Goal: Information Seeking & Learning: Check status

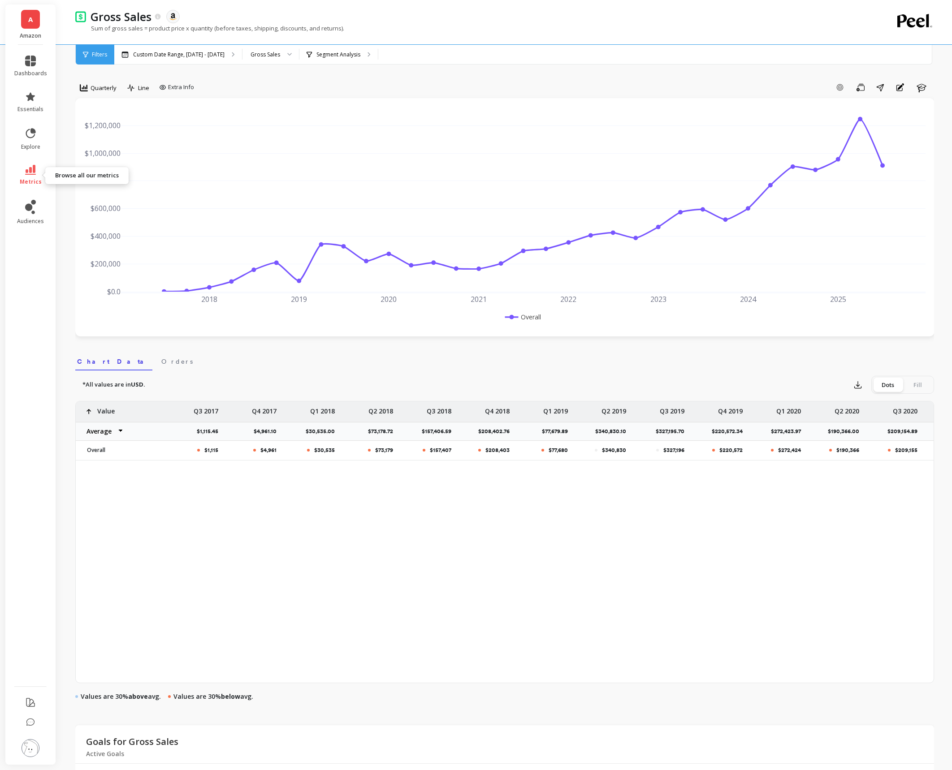
click at [34, 176] on link "metrics" at bounding box center [30, 175] width 33 height 21
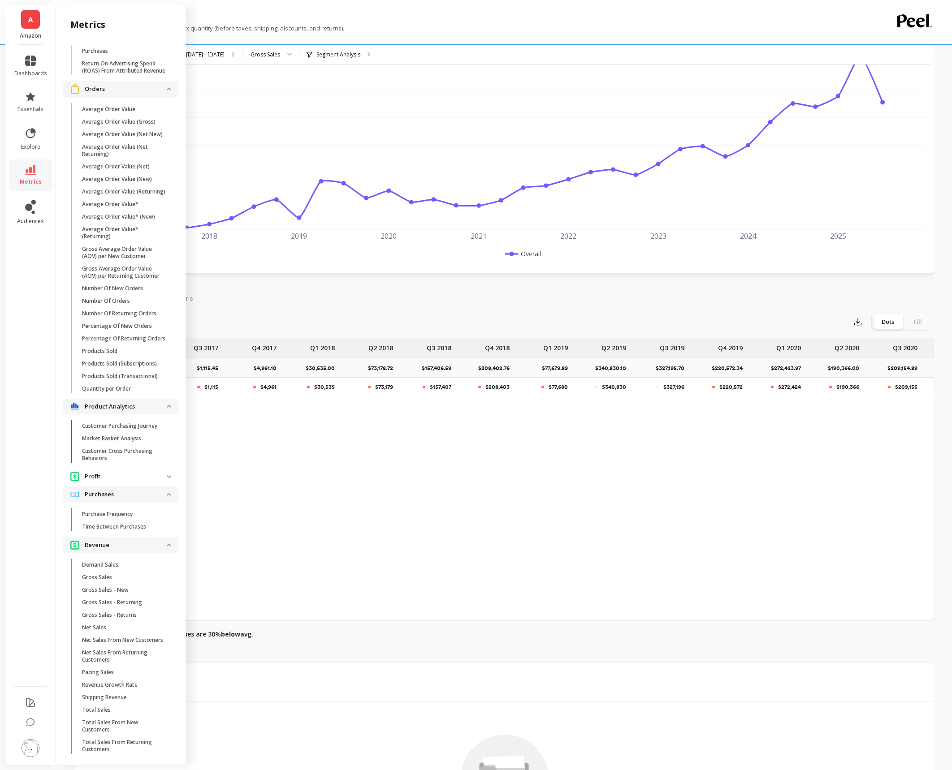
scroll to position [72, 0]
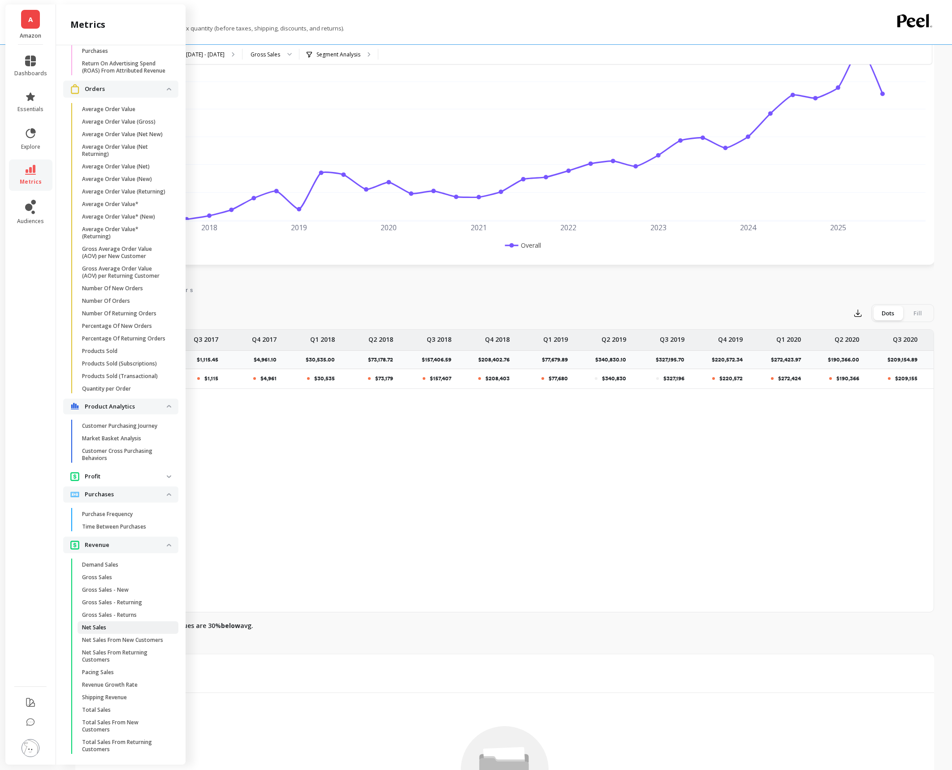
click at [114, 626] on span "Net Sales" at bounding box center [125, 627] width 86 height 7
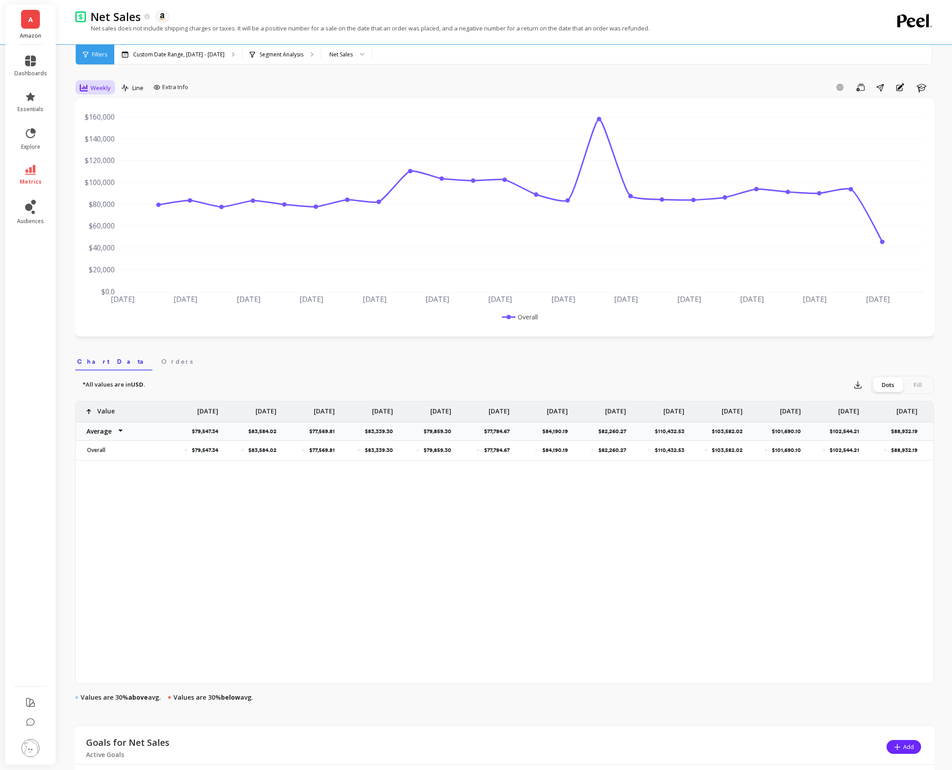
click at [101, 83] on div "Weekly" at bounding box center [95, 87] width 31 height 11
click at [108, 158] on div "Monthly" at bounding box center [108, 159] width 51 height 9
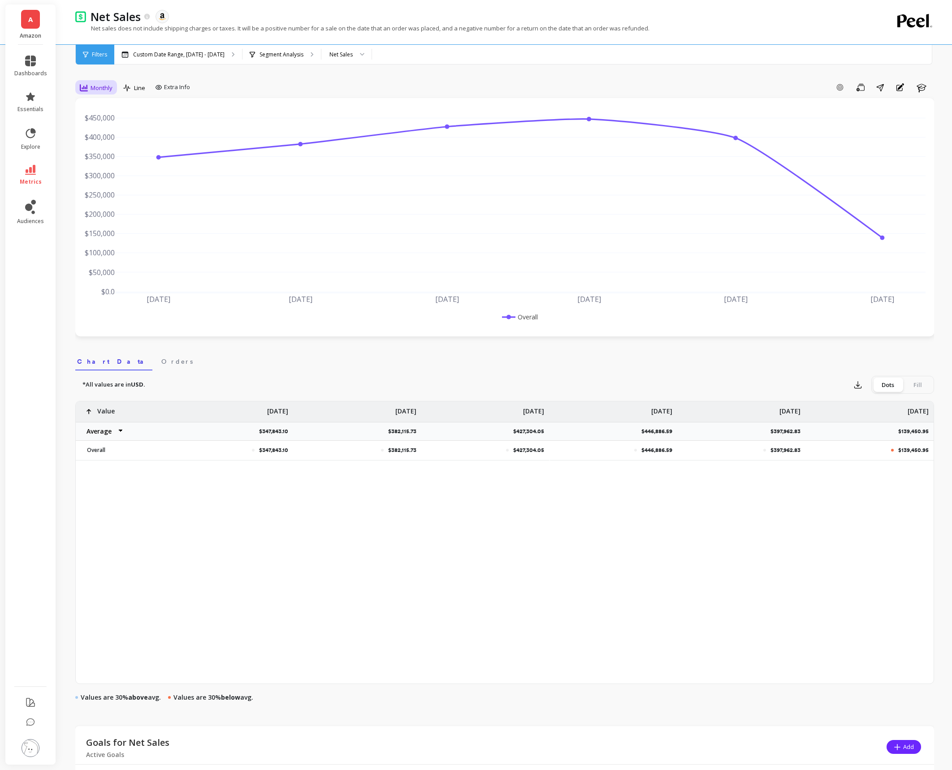
click at [102, 86] on span "Monthly" at bounding box center [101, 88] width 22 height 9
click at [101, 120] on div "Yearly" at bounding box center [108, 124] width 51 height 9
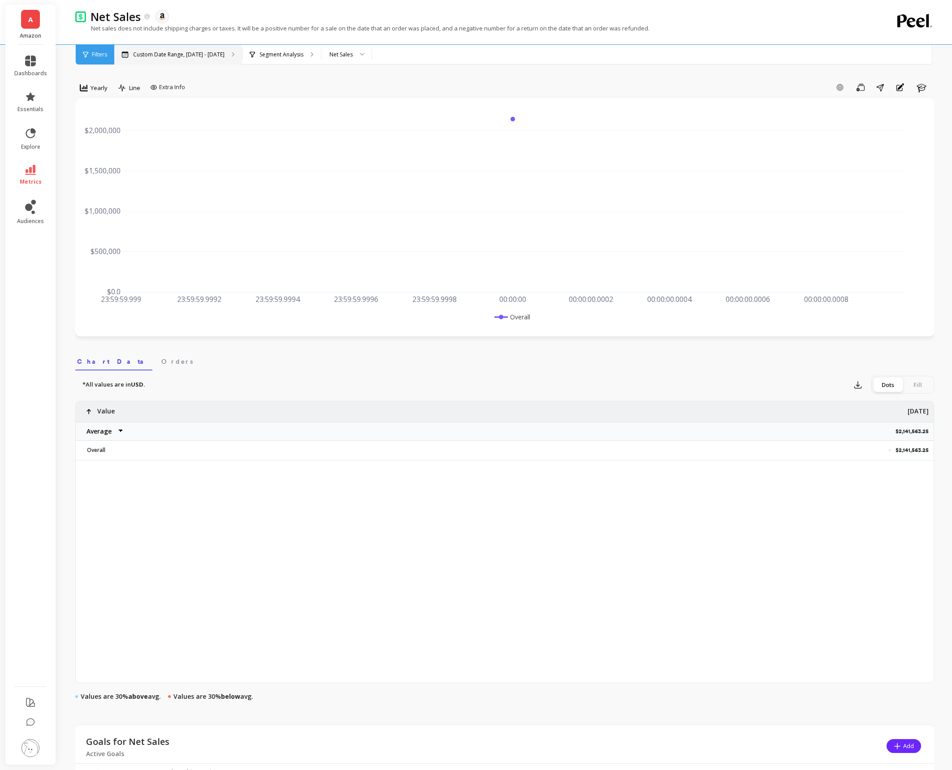
click at [171, 49] on div "Custom Date Range, [DATE] - [DATE]" at bounding box center [178, 55] width 128 height 20
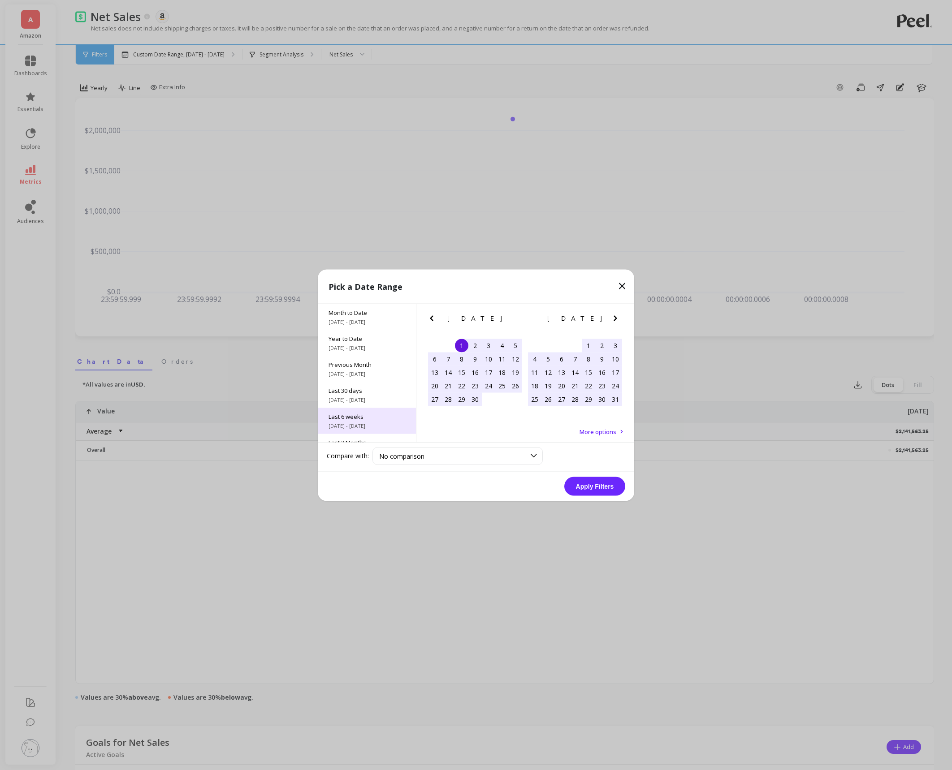
scroll to position [121, 0]
click at [365, 427] on span "All Data" at bounding box center [366, 425] width 77 height 8
click at [567, 489] on button "Apply Filters" at bounding box center [594, 486] width 61 height 19
